Goal: Information Seeking & Learning: Learn about a topic

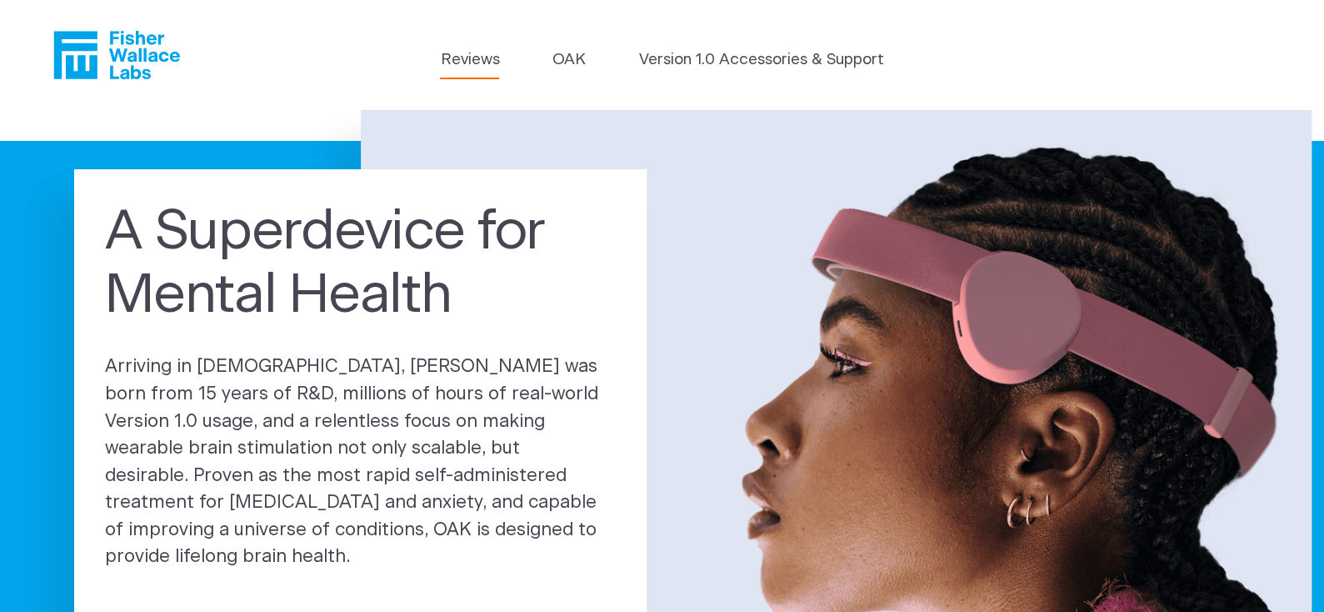
click at [457, 54] on link "Reviews" at bounding box center [469, 59] width 59 height 23
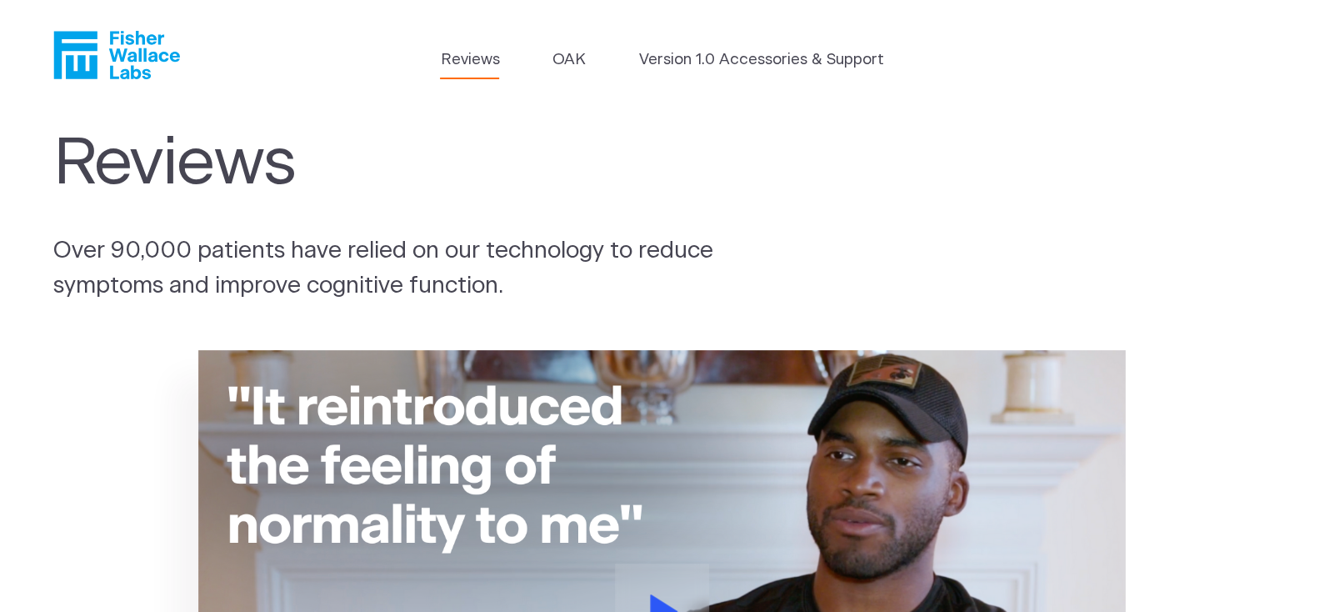
scroll to position [249, 0]
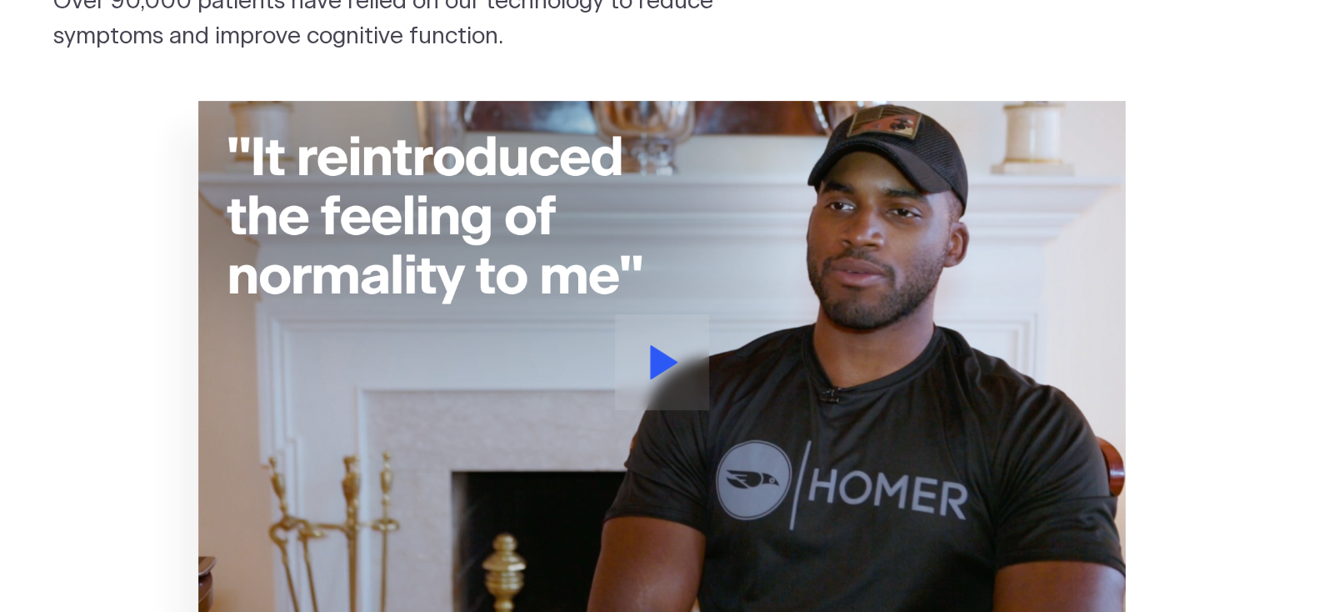
click at [682, 358] on button at bounding box center [662, 362] width 94 height 96
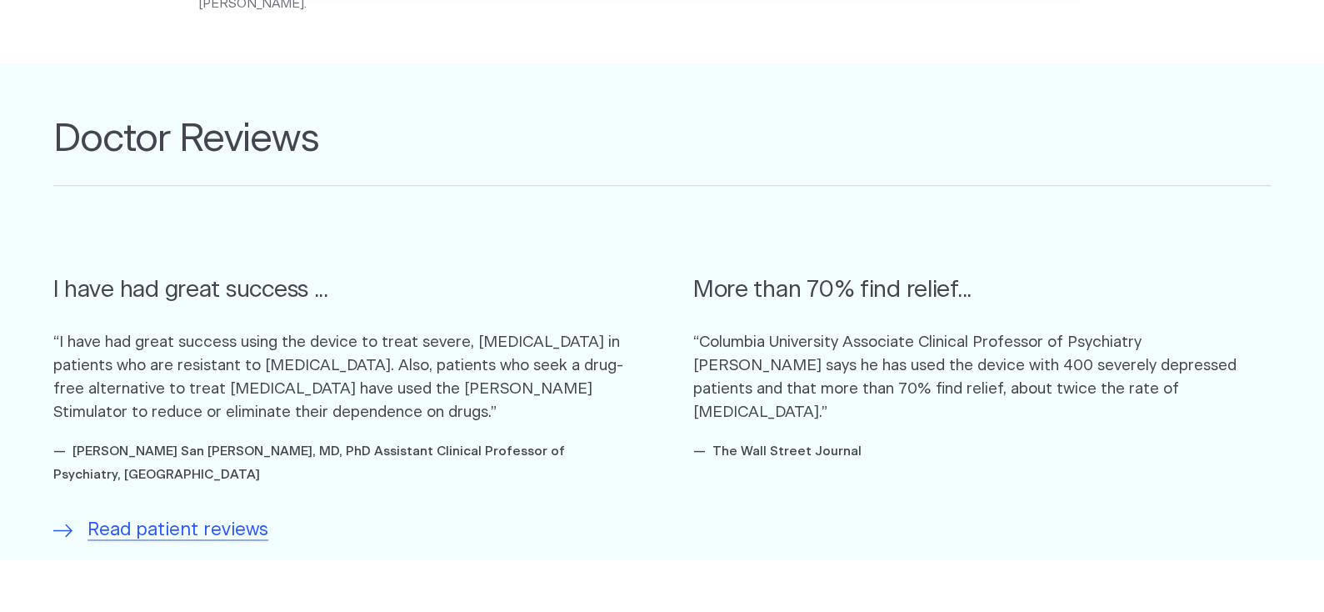
scroll to position [1083, 0]
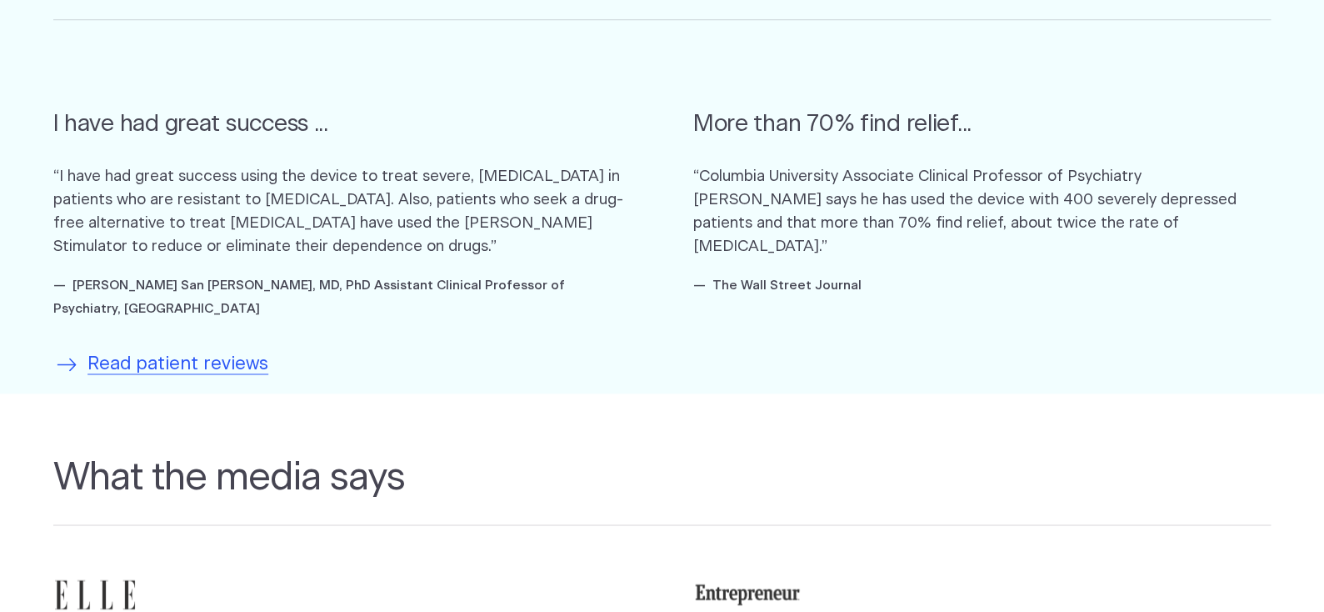
click at [214, 351] on span "Read patient reviews" at bounding box center [178, 365] width 181 height 28
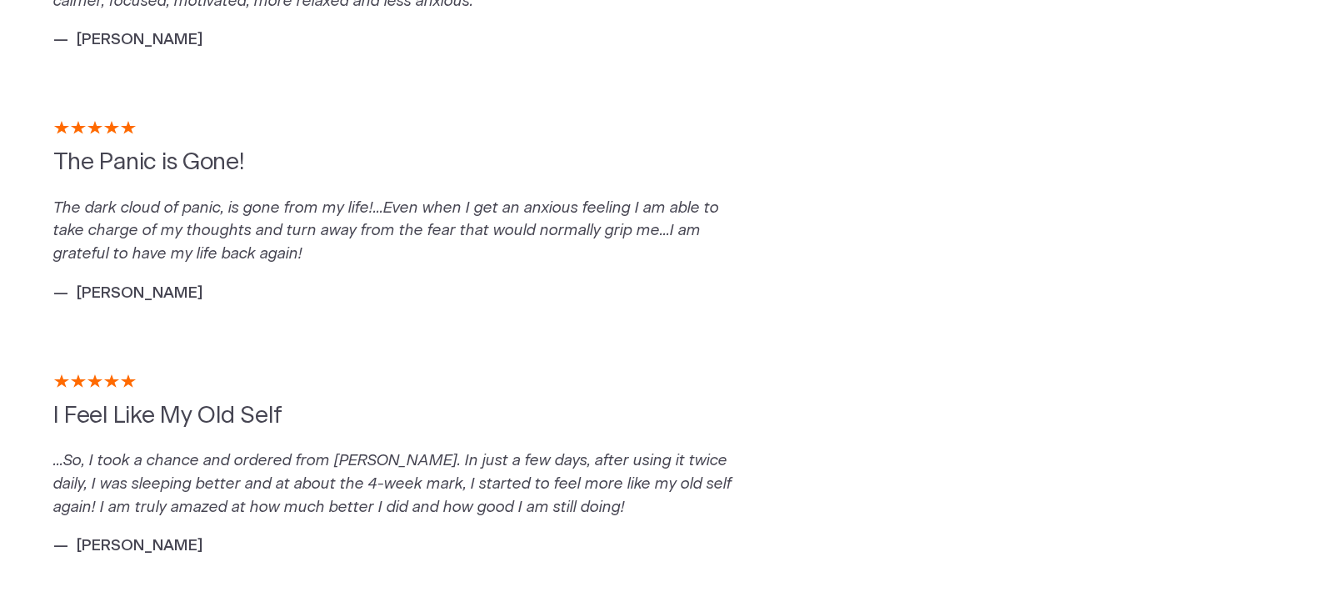
scroll to position [3667, 0]
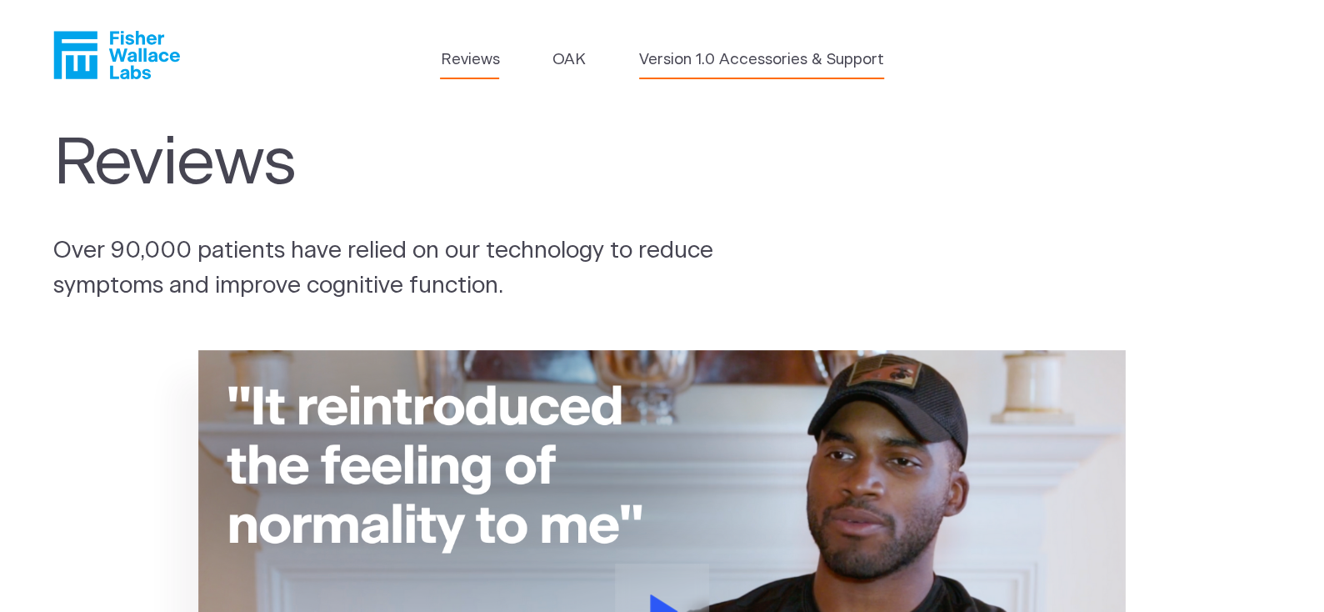
click at [710, 54] on link "Version 1.0 Accessories & Support" at bounding box center [761, 59] width 245 height 23
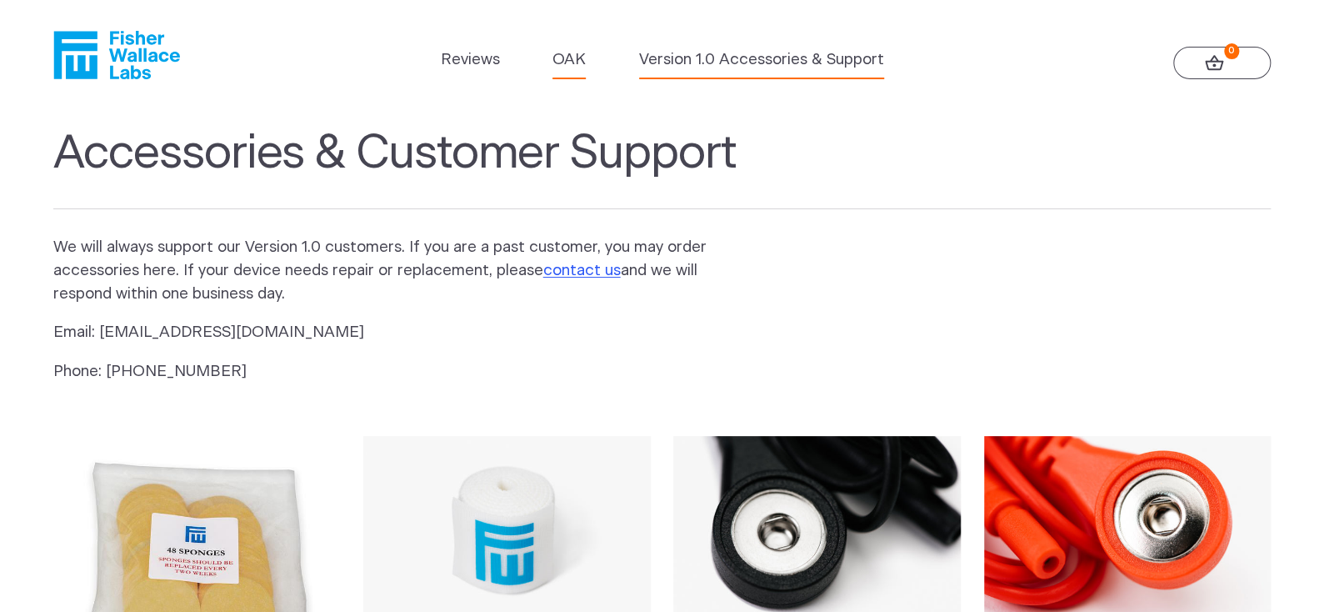
click at [582, 59] on link "OAK" at bounding box center [569, 59] width 33 height 23
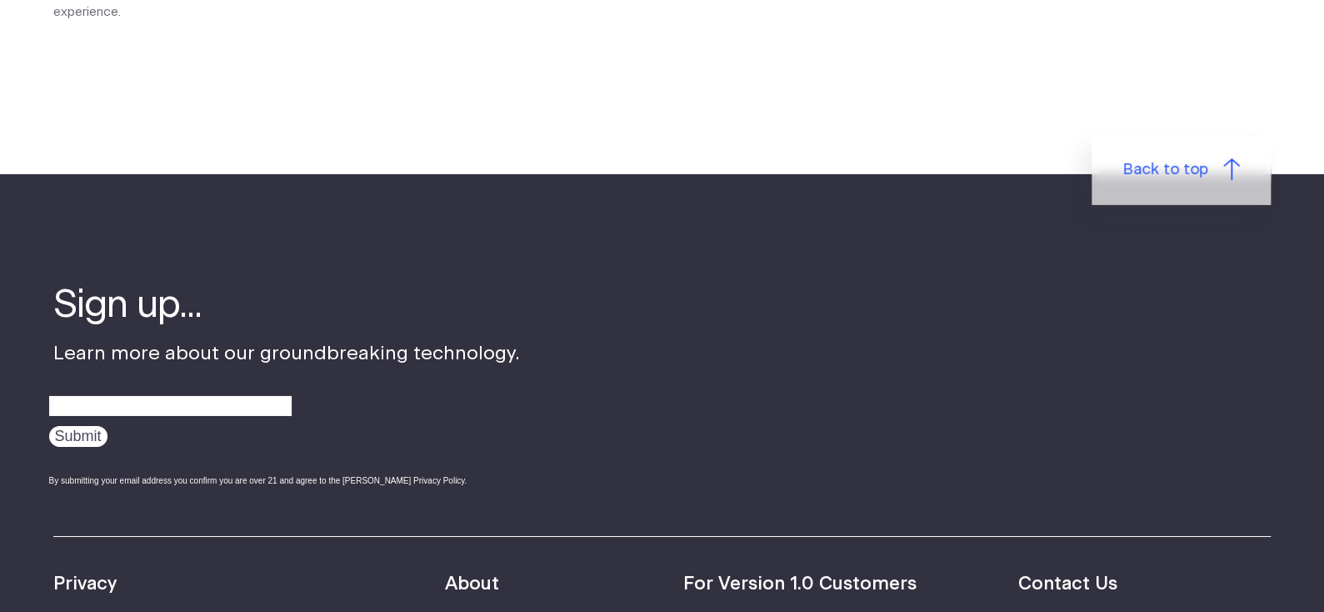
scroll to position [2333, 0]
